Goal: Navigation & Orientation: Go to known website

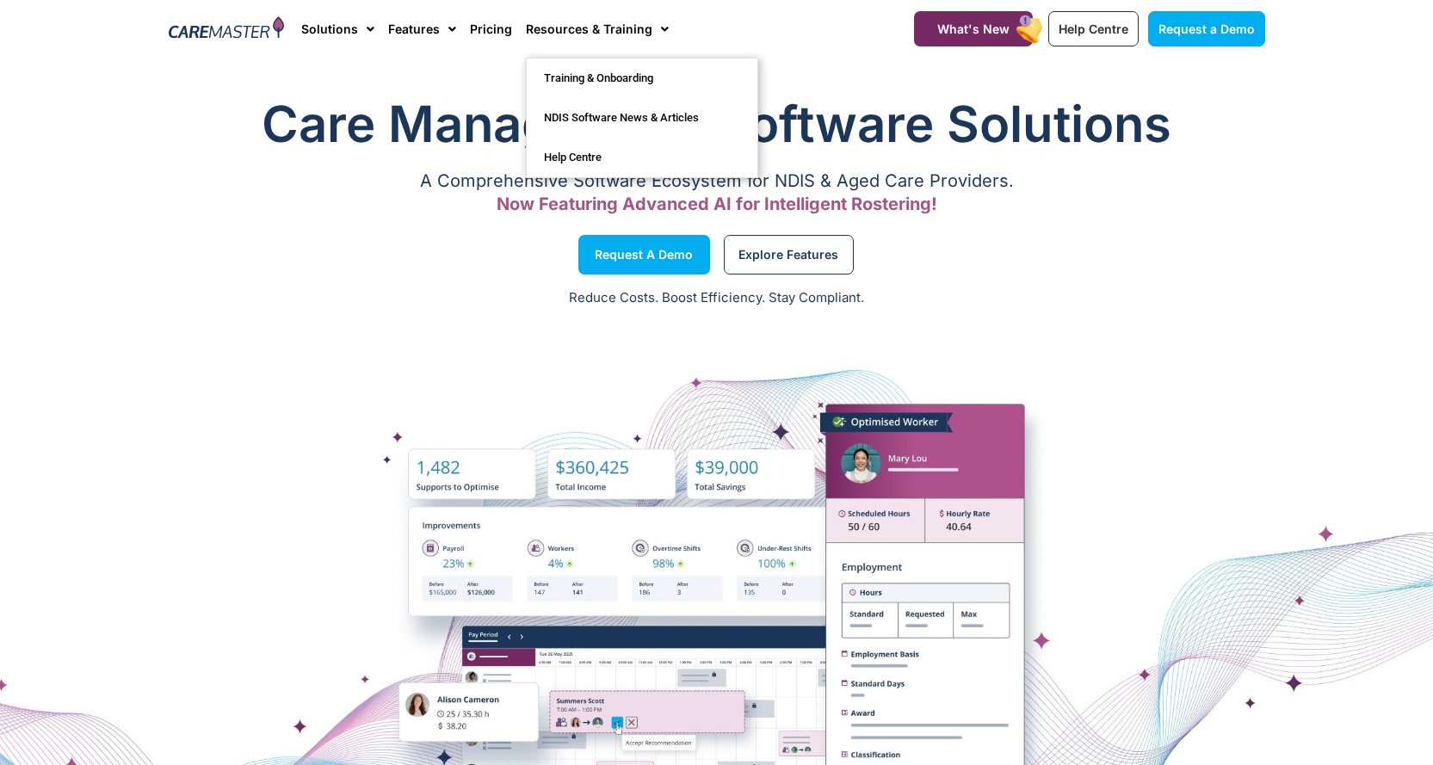
click at [1128, 312] on div "Reduce Costs. Boost Efficiency. Stay Compliant." at bounding box center [716, 299] width 1433 height 42
